Goal: Navigation & Orientation: Find specific page/section

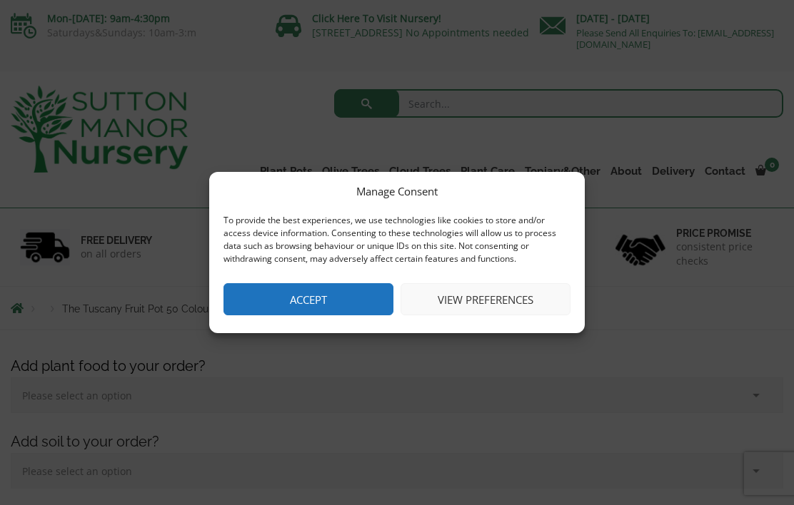
click at [342, 313] on button "Accept" at bounding box center [308, 299] width 170 height 32
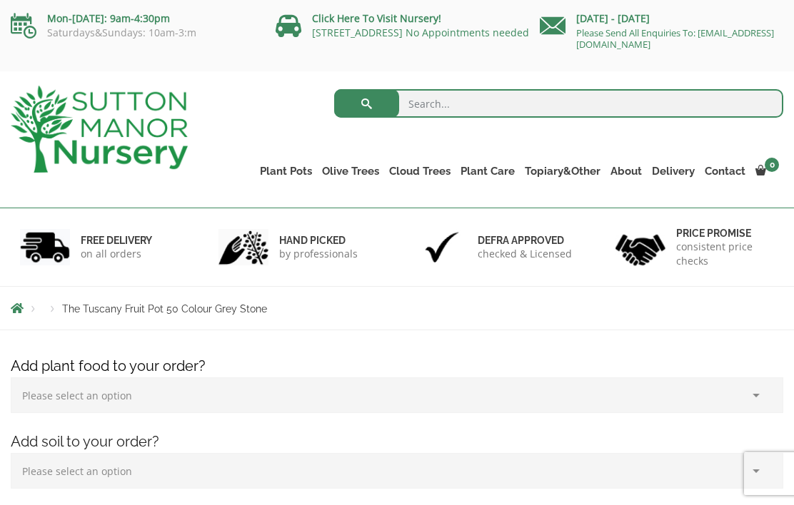
click at [0, 0] on link "The Old Stone Pots" at bounding box center [0, 0] width 0 height 0
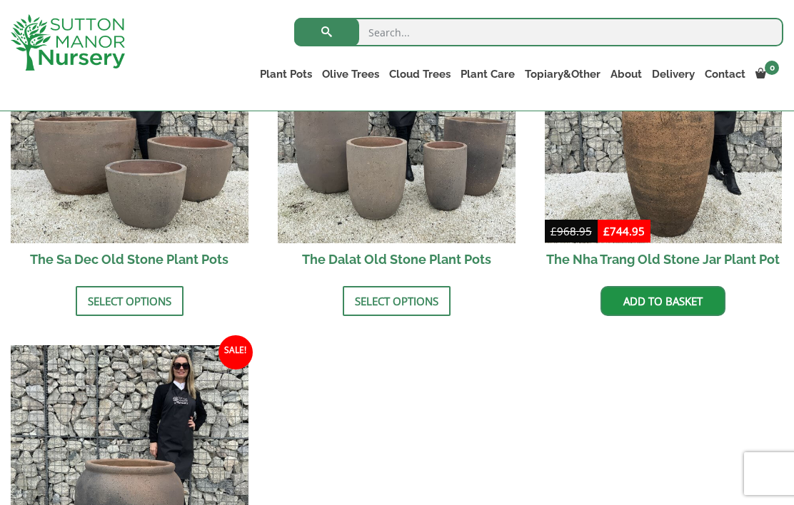
scroll to position [969, 0]
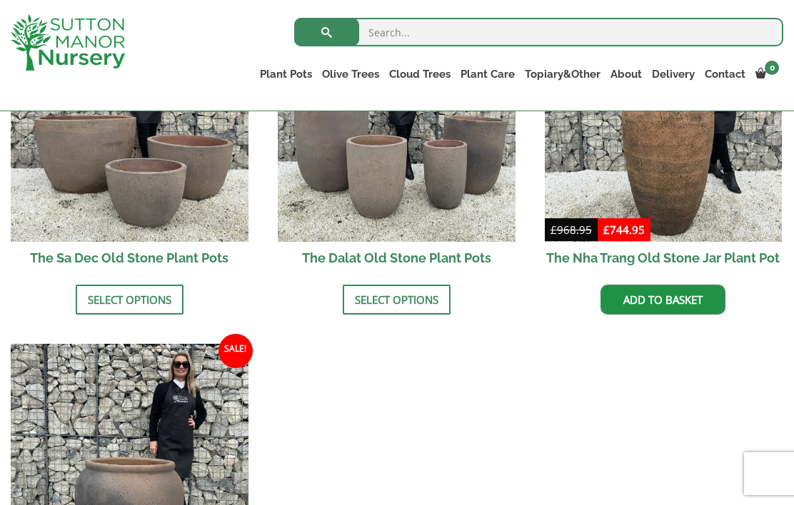
click at [0, 0] on link "Vietnamese Pots" at bounding box center [0, 0] width 0 height 0
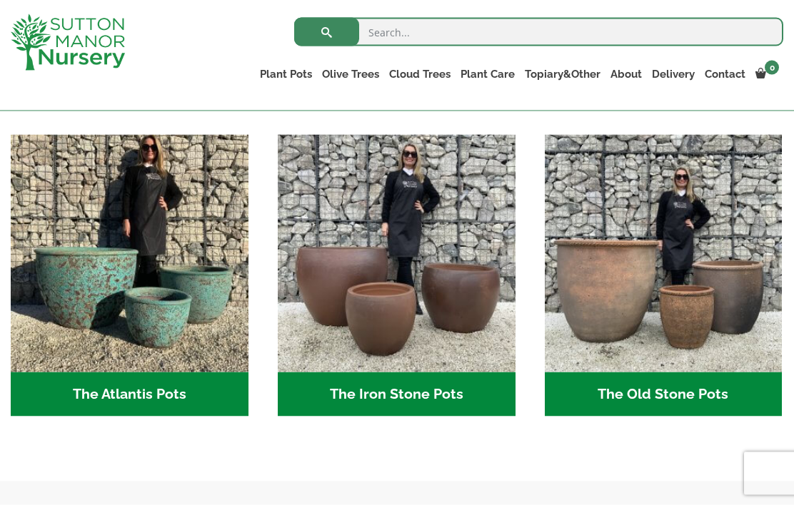
scroll to position [716, 0]
click at [0, 0] on link "The Atlantis Pots" at bounding box center [0, 0] width 0 height 0
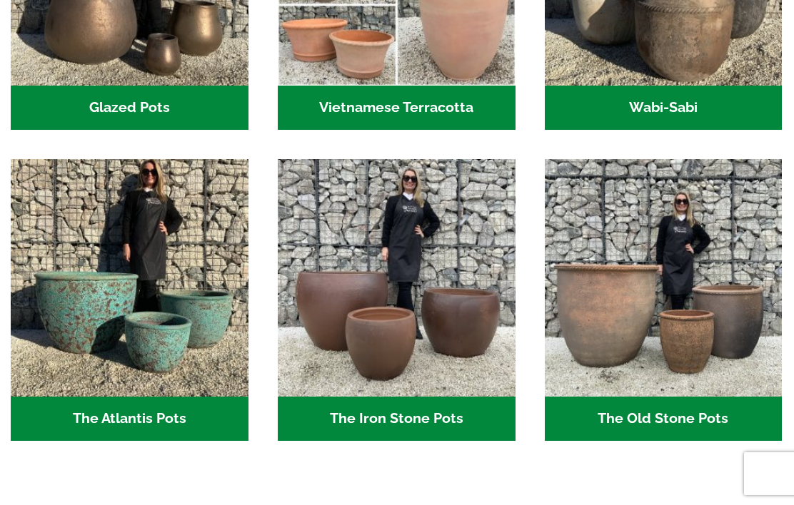
scroll to position [778, 0]
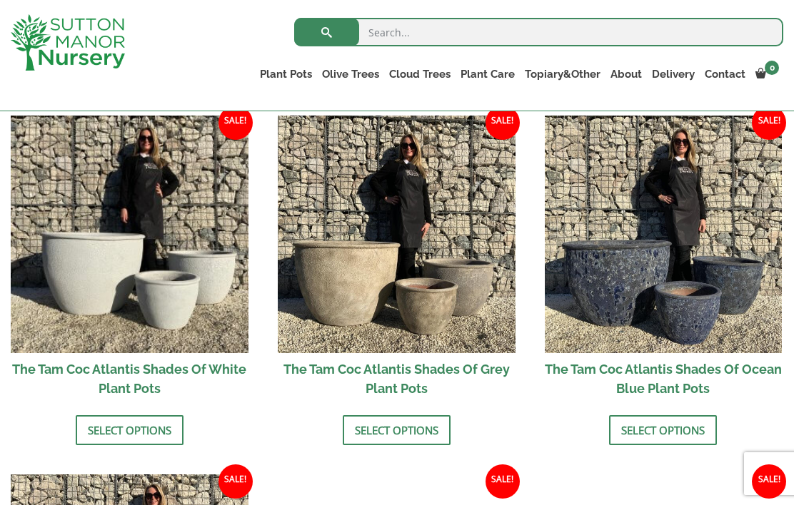
scroll to position [807, 0]
